Goal: Check status: Check status

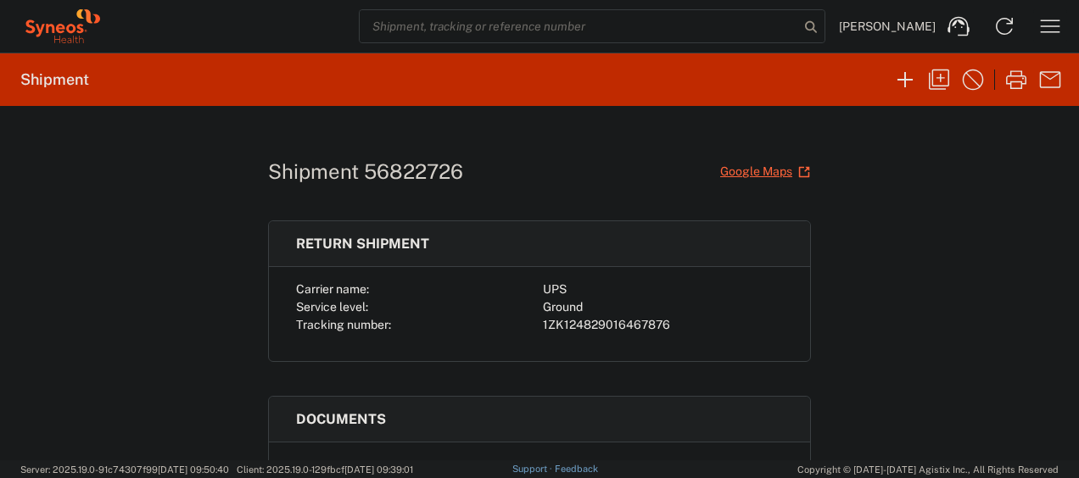
click at [1058, 27] on icon "button" at bounding box center [1049, 26] width 27 height 27
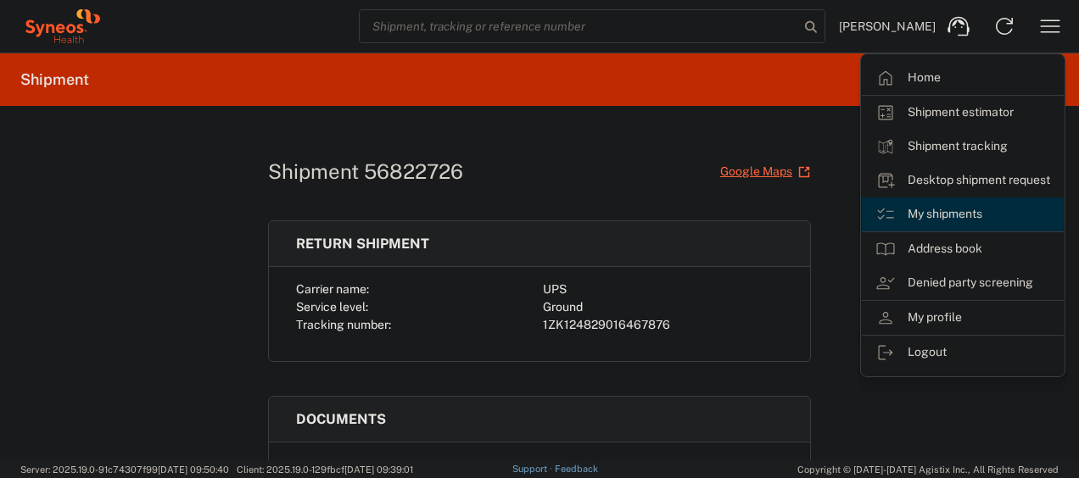
click at [959, 210] on link "My shipments" at bounding box center [963, 215] width 202 height 34
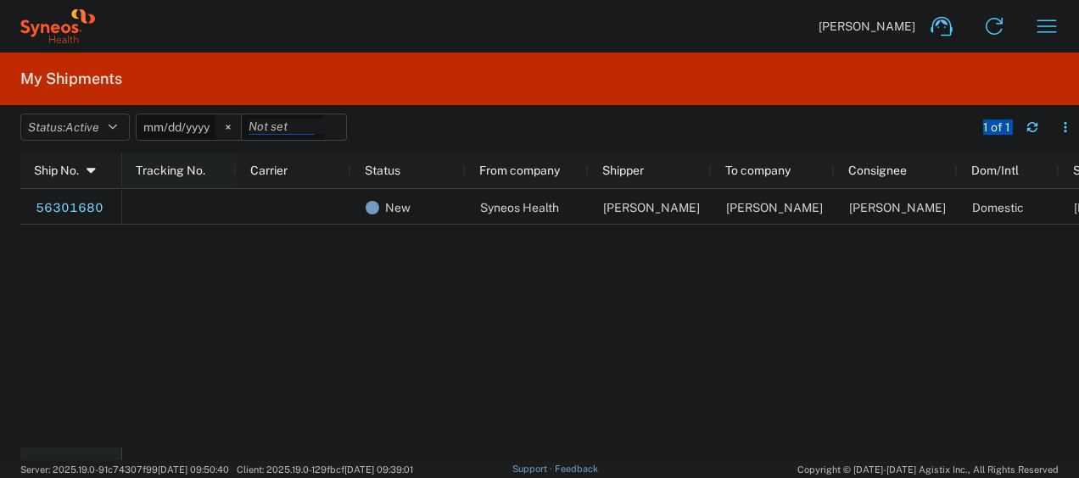
drag, startPoint x: 893, startPoint y: 126, endPoint x: 136, endPoint y: 157, distance: 758.0
click at [136, 157] on agx-table-manager "Status: Active Active All Approved Booked Canceled Delivered Denied New On Hold…" at bounding box center [539, 282] width 1079 height 355
drag, startPoint x: 136, startPoint y: 157, endPoint x: 236, endPoint y: 129, distance: 103.9
click at [236, 129] on svg-icon at bounding box center [227, 127] width 25 height 25
drag, startPoint x: 236, startPoint y: 129, endPoint x: 185, endPoint y: 162, distance: 60.7
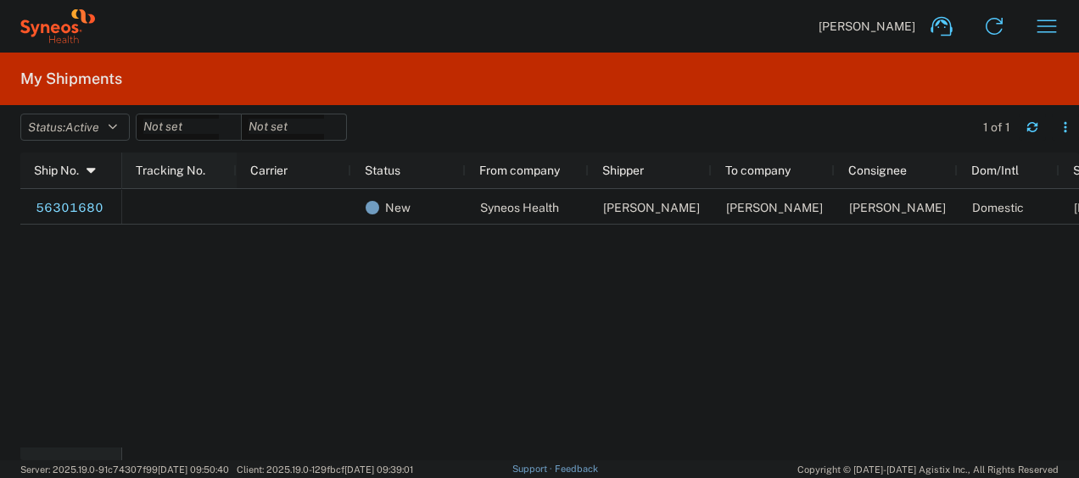
click at [185, 162] on agx-table-manager "Status: Active Active All Approved Booked Canceled Delivered Denied New On Hold…" at bounding box center [539, 282] width 1079 height 355
drag, startPoint x: 185, startPoint y: 162, endPoint x: 103, endPoint y: 125, distance: 89.6
click at [99, 125] on span "Active" at bounding box center [82, 127] width 34 height 14
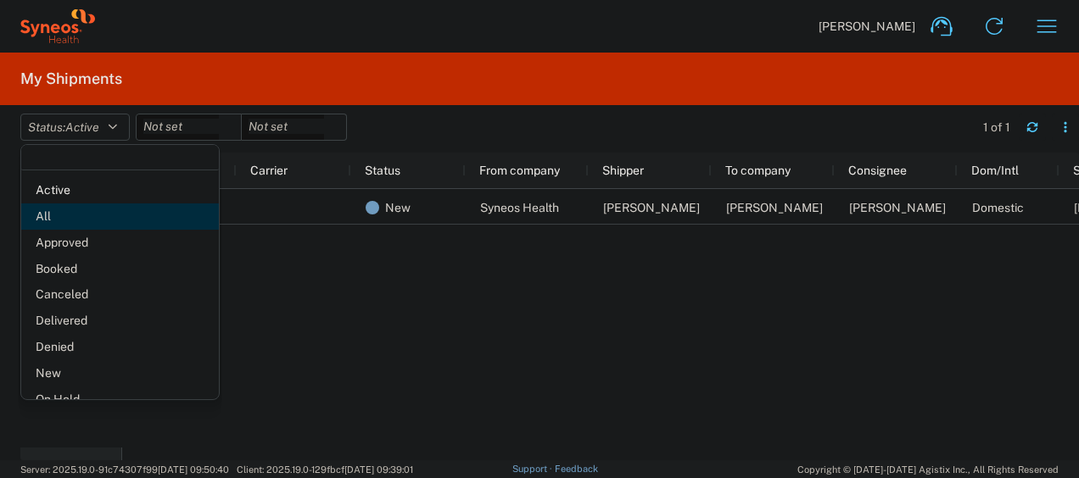
click at [94, 223] on span "All" at bounding box center [120, 217] width 198 height 26
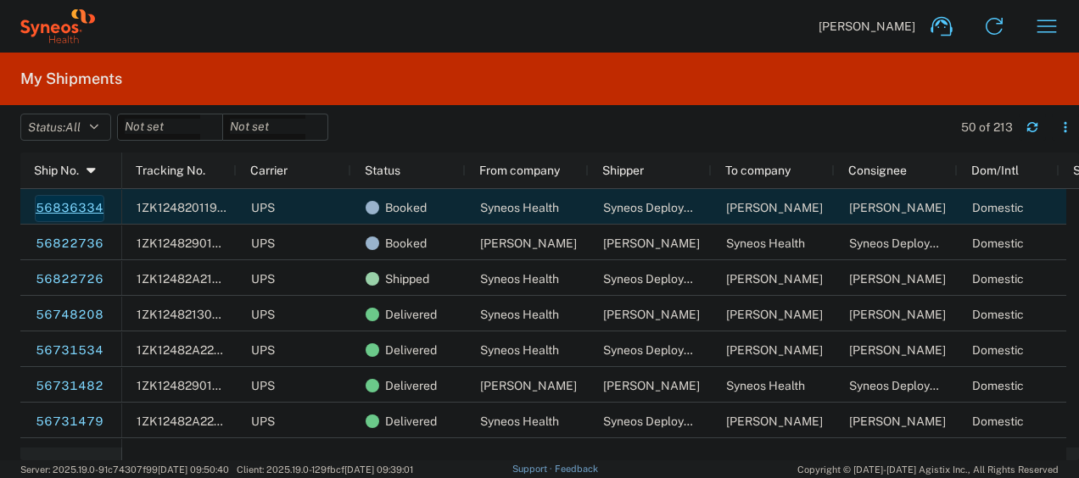
click at [85, 205] on link "56836334" at bounding box center [70, 208] width 70 height 27
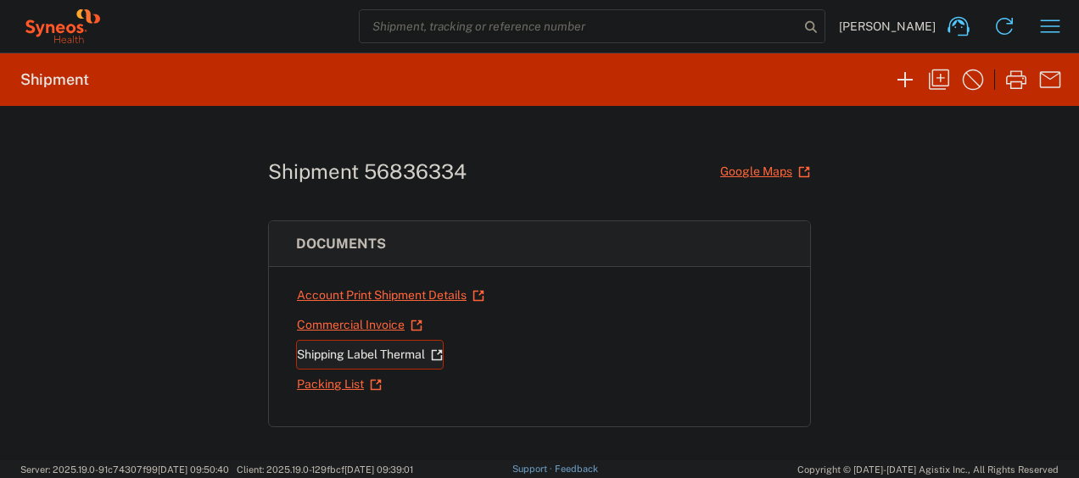
click at [331, 351] on link "Shipping Label Thermal" at bounding box center [370, 355] width 148 height 30
